Goal: Task Accomplishment & Management: Manage account settings

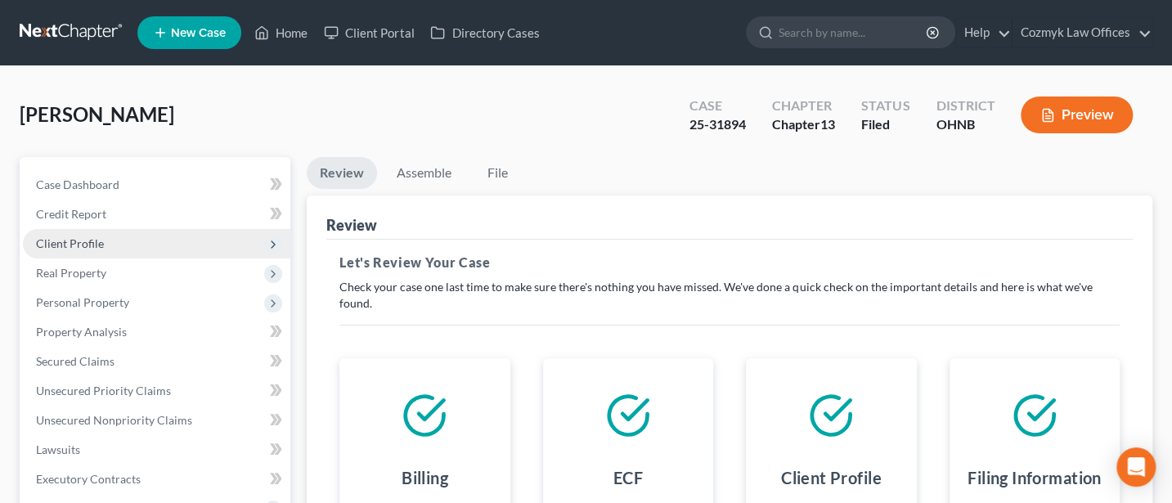
click at [83, 241] on span "Client Profile" at bounding box center [70, 243] width 68 height 14
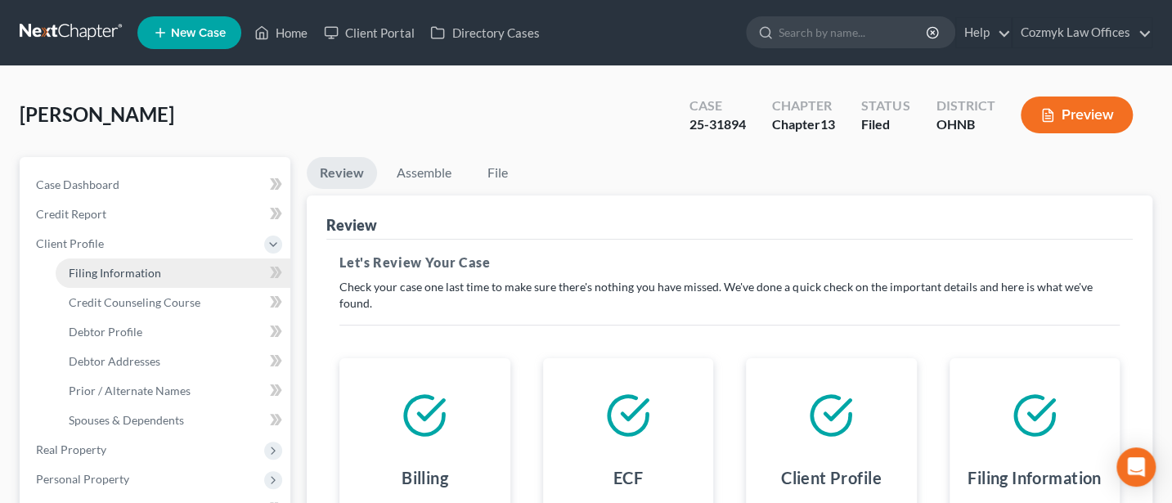
click at [124, 271] on span "Filing Information" at bounding box center [115, 273] width 92 height 14
select select "1"
select select "0"
select select "3"
select select "36"
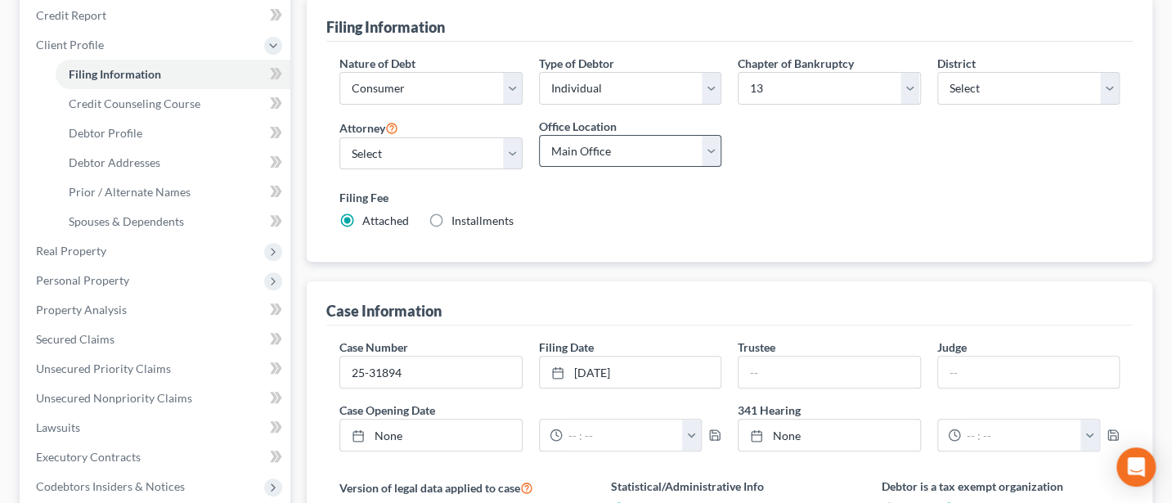
scroll to position [218, 0]
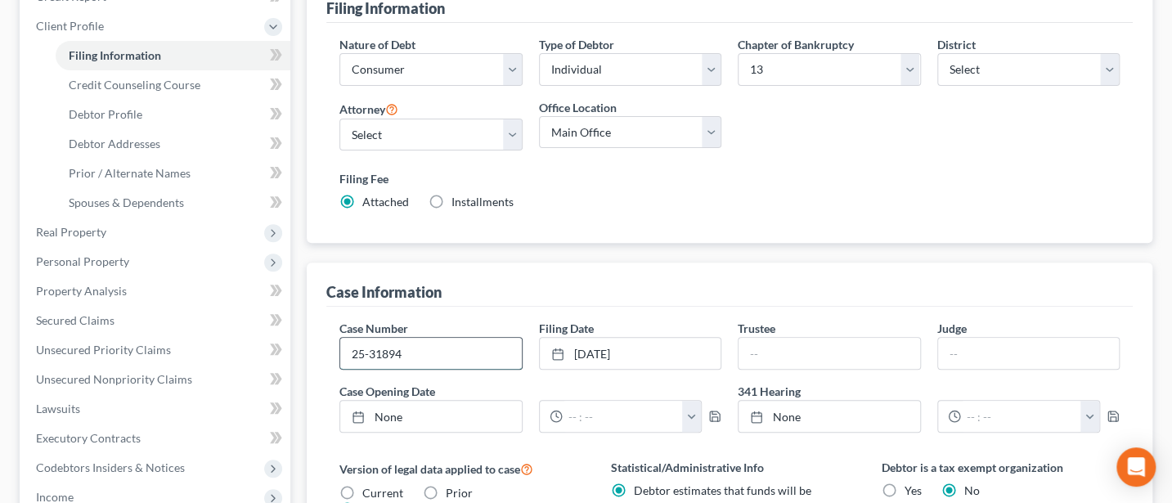
click at [425, 351] on input "25-31894" at bounding box center [430, 353] width 181 height 31
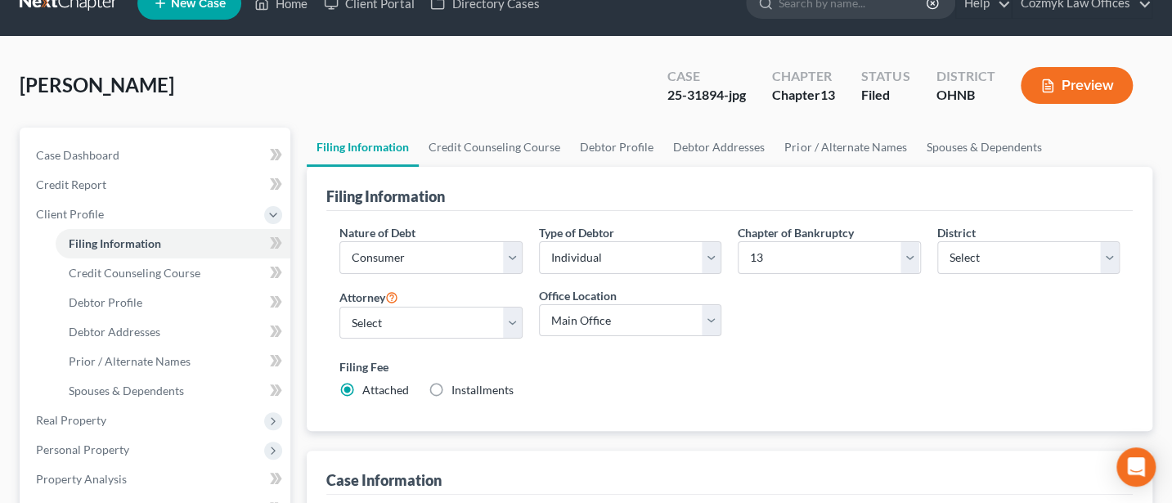
scroll to position [0, 0]
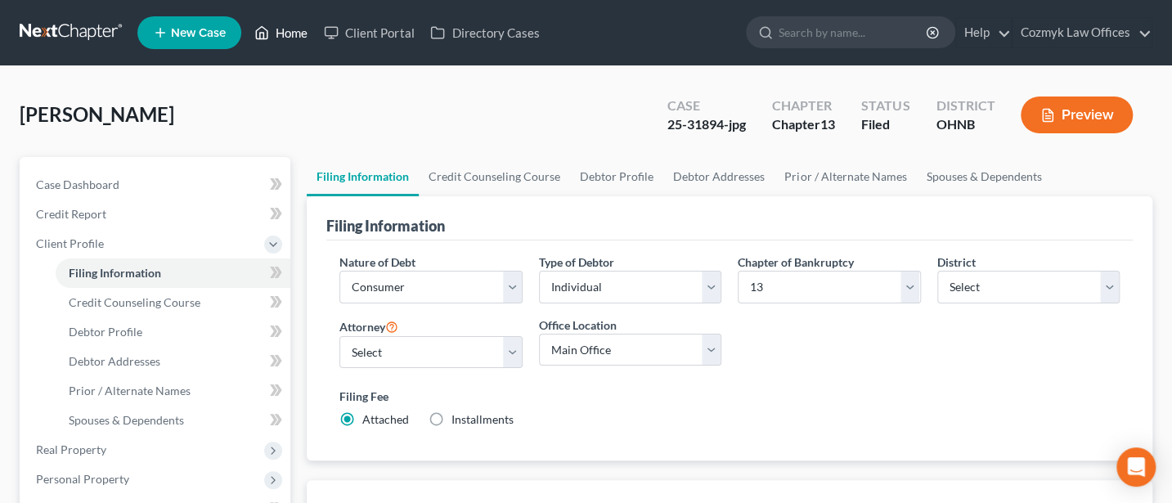
type input "25-31894-jpg"
click at [286, 35] on link "Home" at bounding box center [281, 32] width 70 height 29
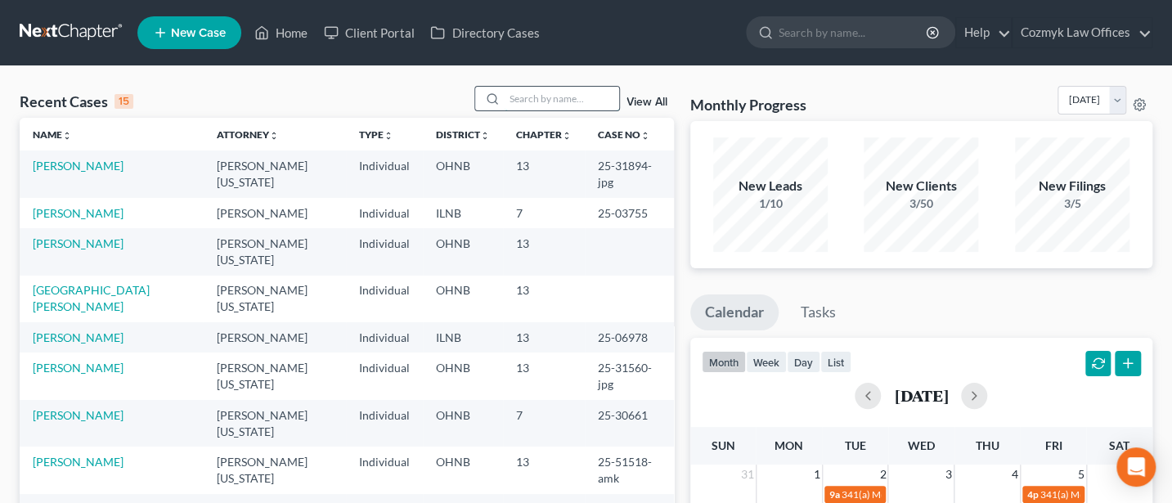
click at [570, 104] on input "search" at bounding box center [562, 99] width 115 height 24
type input "[PERSON_NAME]"
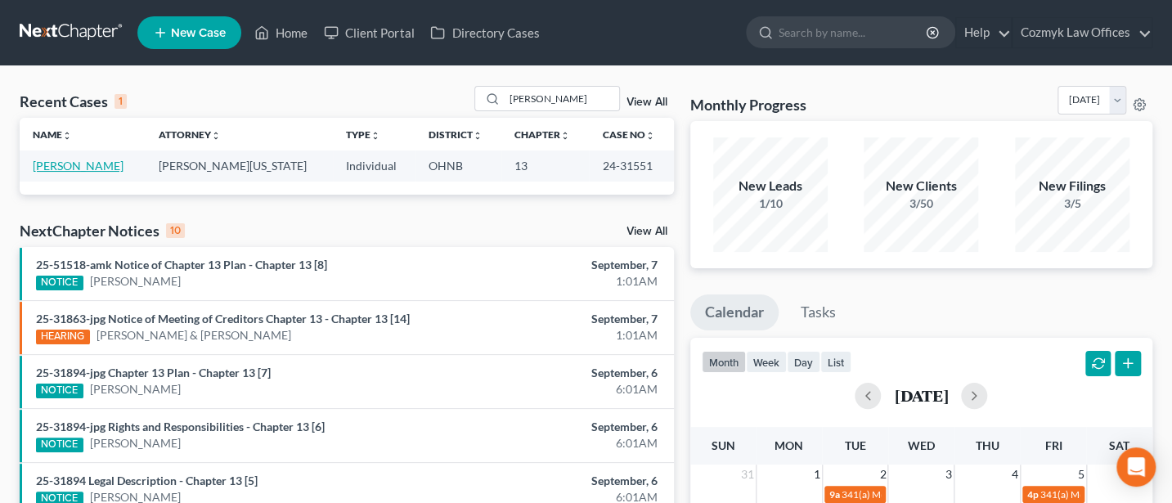
click at [63, 163] on link "[PERSON_NAME]" at bounding box center [78, 166] width 91 height 14
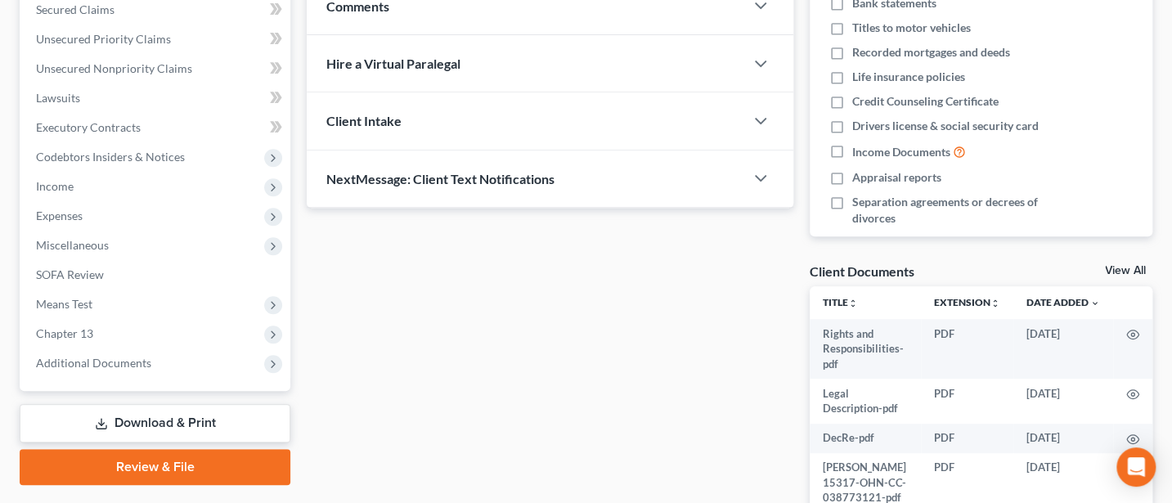
scroll to position [436, 0]
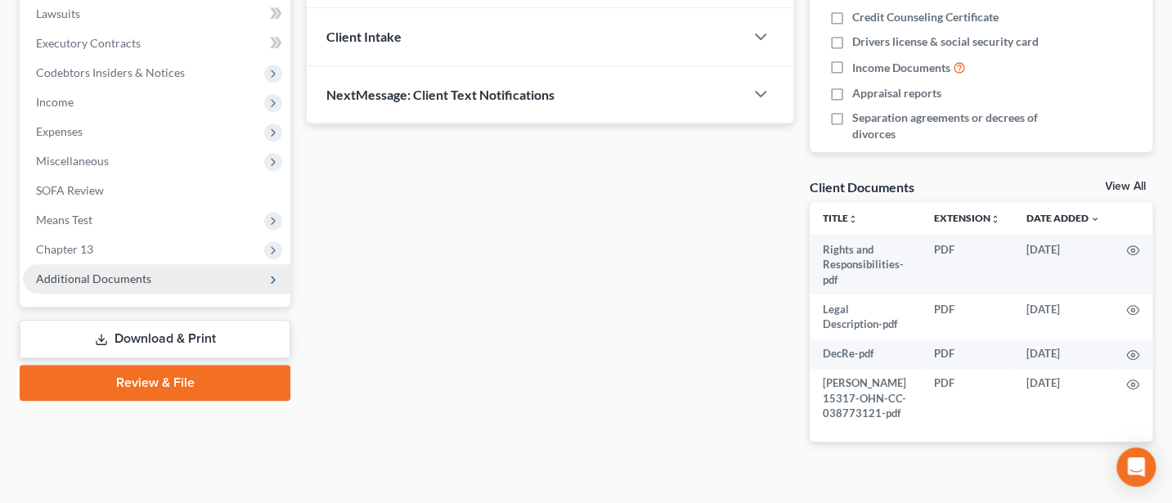
click at [75, 277] on span "Additional Documents" at bounding box center [93, 279] width 115 height 14
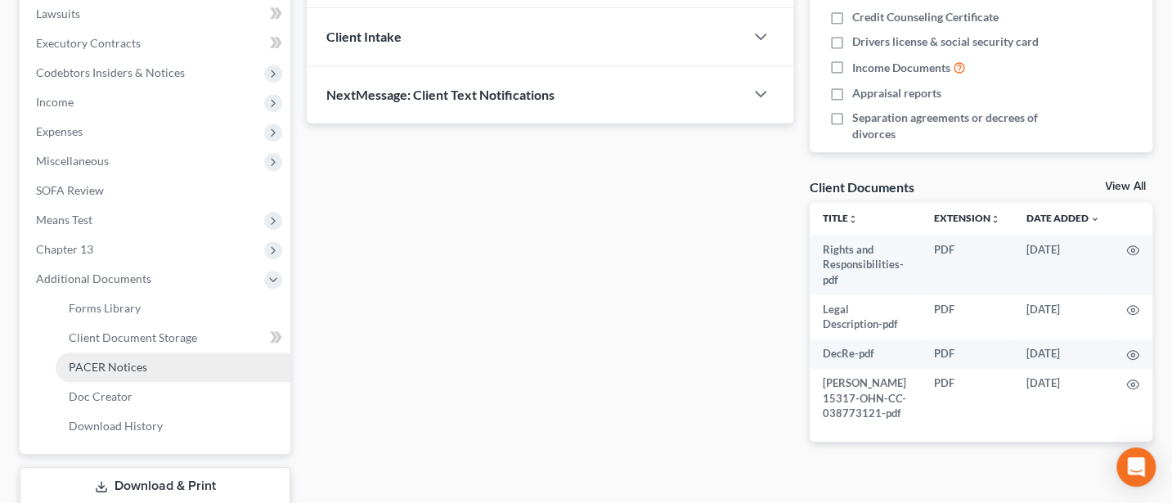
click at [107, 365] on span "PACER Notices" at bounding box center [108, 367] width 79 height 14
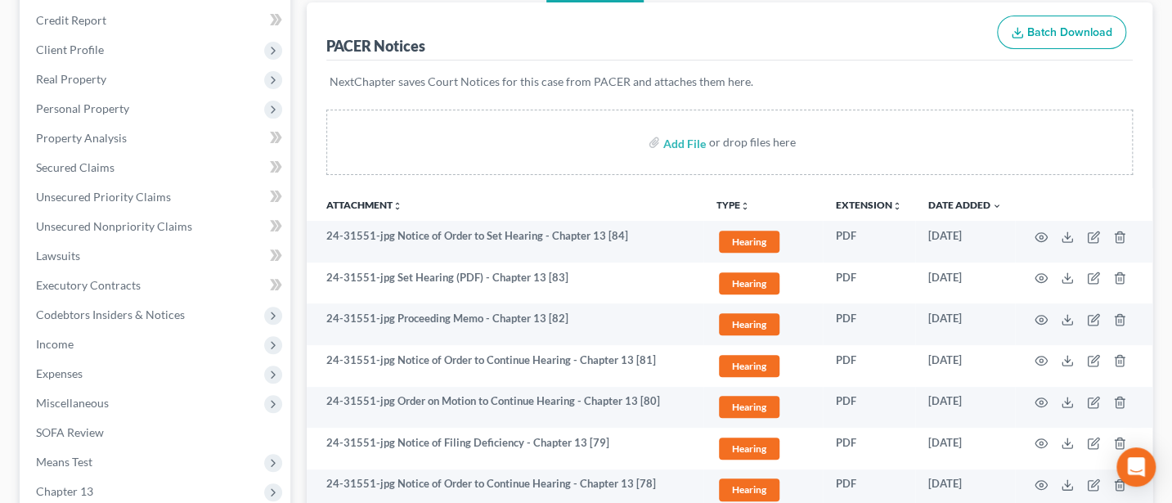
scroll to position [218, 0]
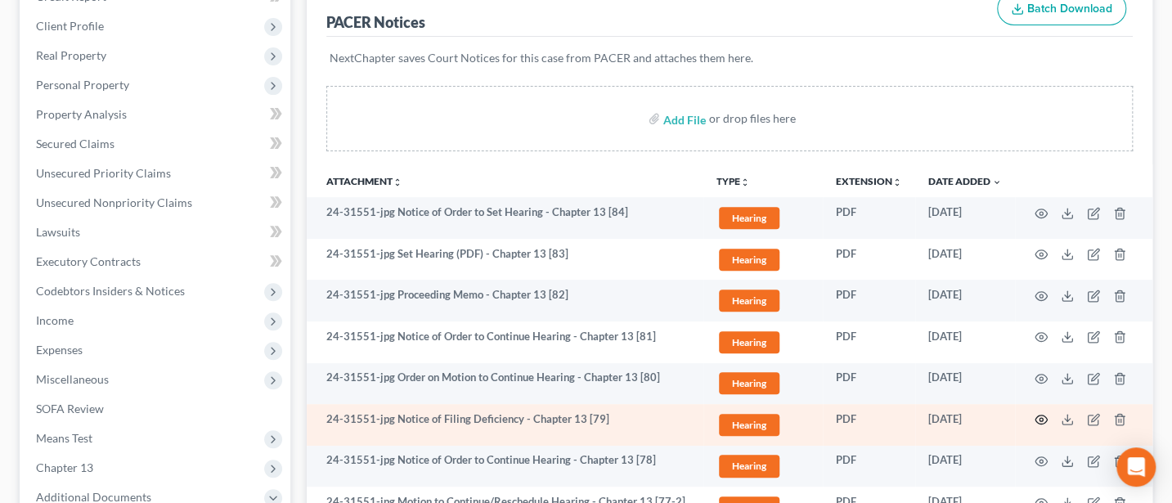
click at [1037, 418] on icon "button" at bounding box center [1041, 419] width 13 height 13
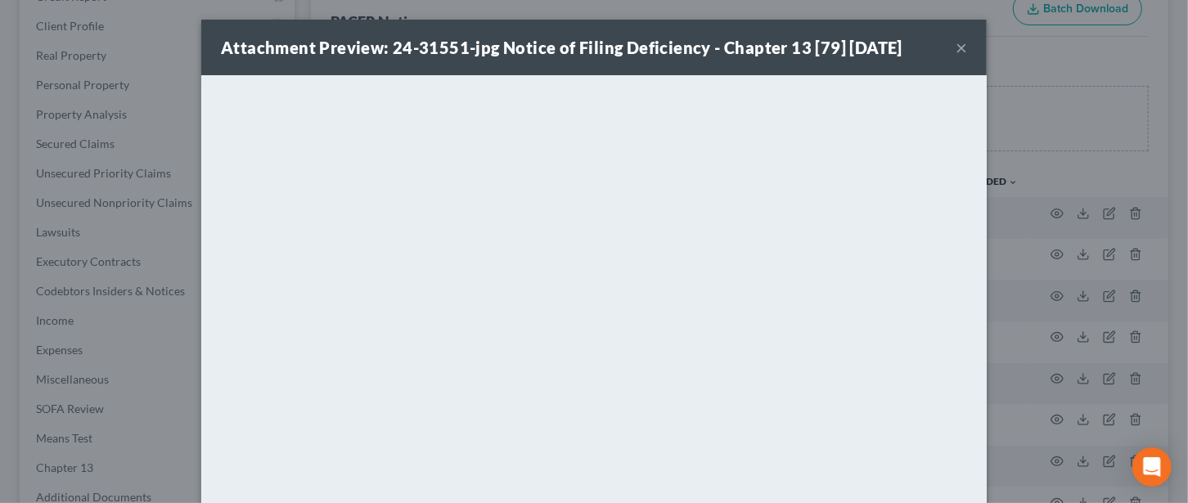
click at [956, 43] on button "×" at bounding box center [961, 48] width 11 height 20
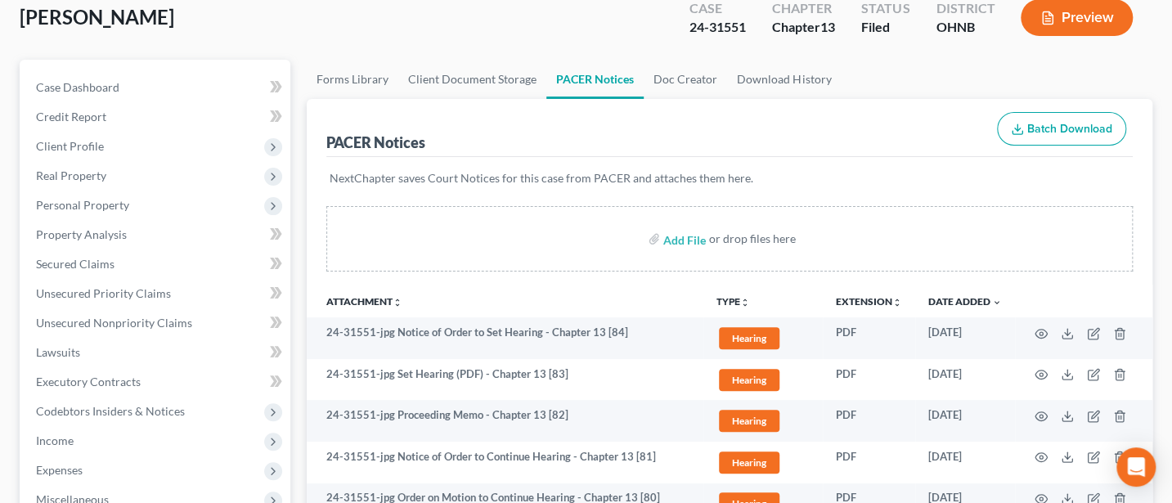
scroll to position [0, 0]
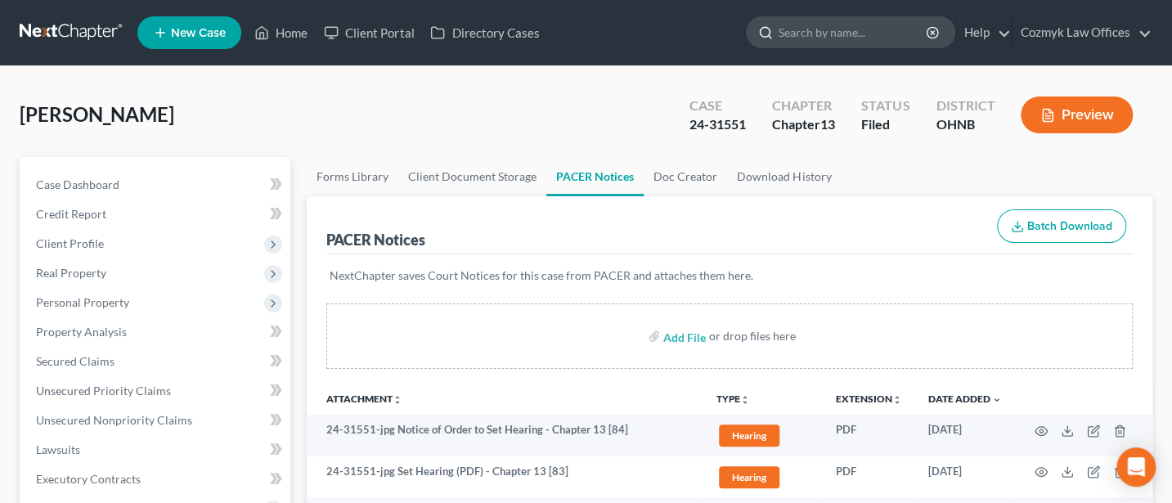
click at [824, 25] on input "search" at bounding box center [854, 32] width 150 height 30
type input "[PERSON_NAME]"
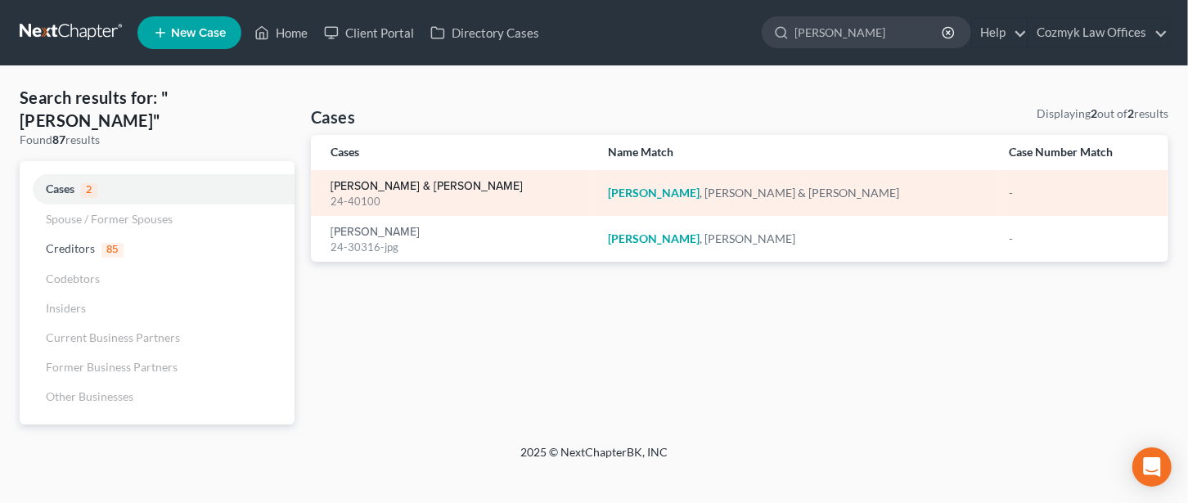
click at [374, 187] on link "[PERSON_NAME] & [PERSON_NAME]" at bounding box center [427, 186] width 192 height 11
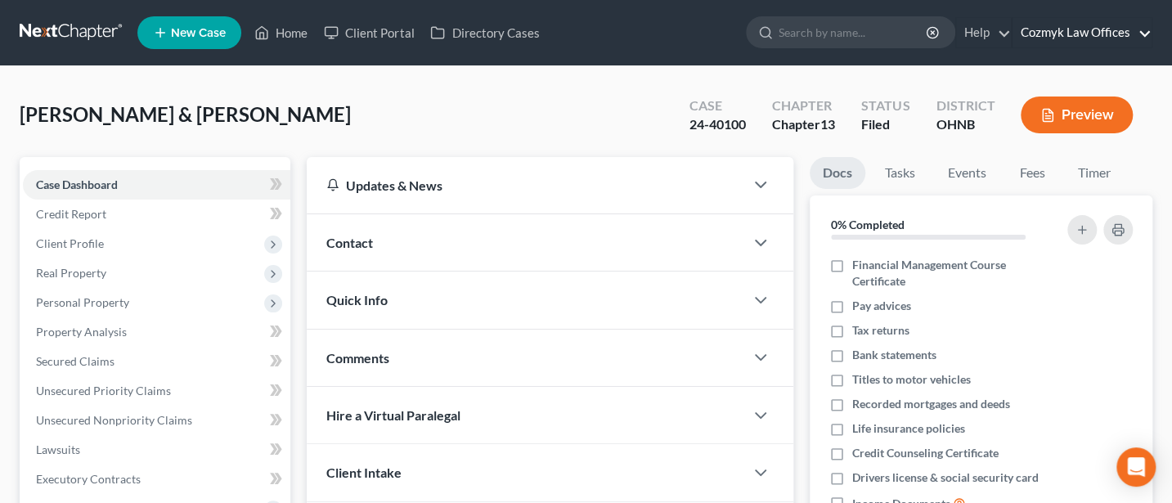
click at [1062, 22] on link "Cozmyk Law Offices" at bounding box center [1082, 32] width 139 height 29
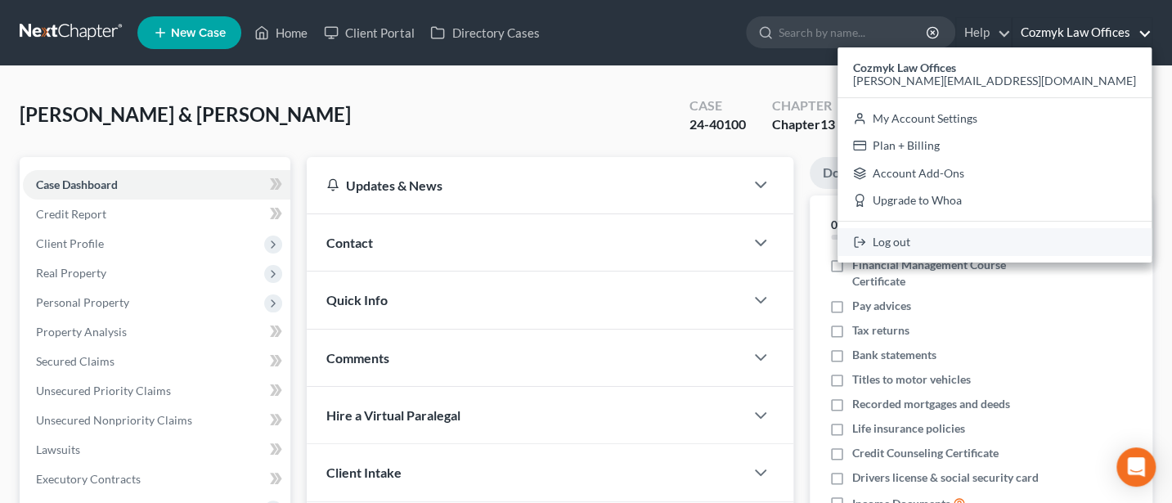
click at [1060, 241] on link "Log out" at bounding box center [995, 242] width 314 height 28
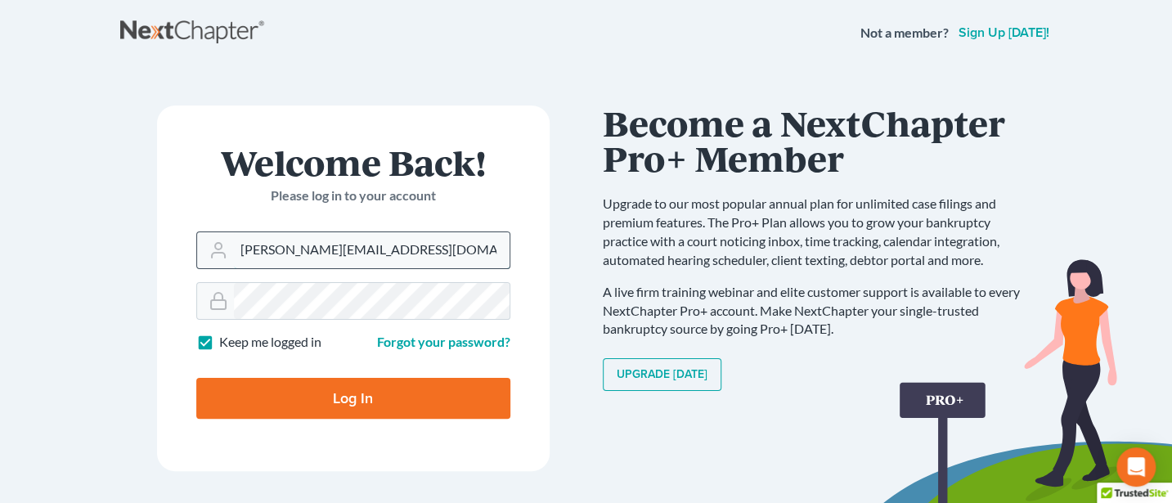
click at [394, 264] on input "Jann@cozmyklaw.com" at bounding box center [372, 250] width 276 height 36
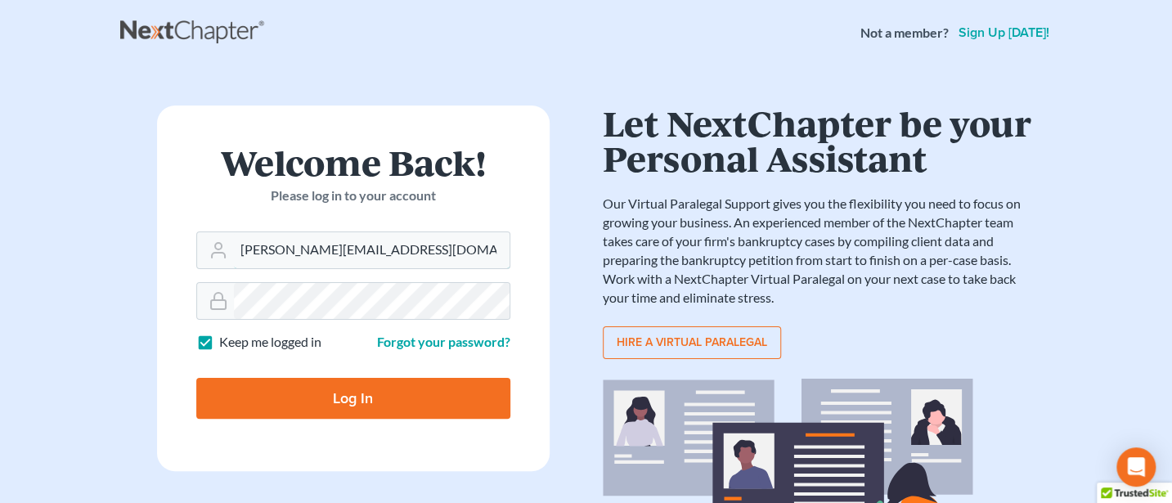
type input "Jann@jwashingtonlaw.com"
click at [351, 401] on input "Log In" at bounding box center [353, 398] width 314 height 41
type input "Thinking..."
